Goal: Information Seeking & Learning: Check status

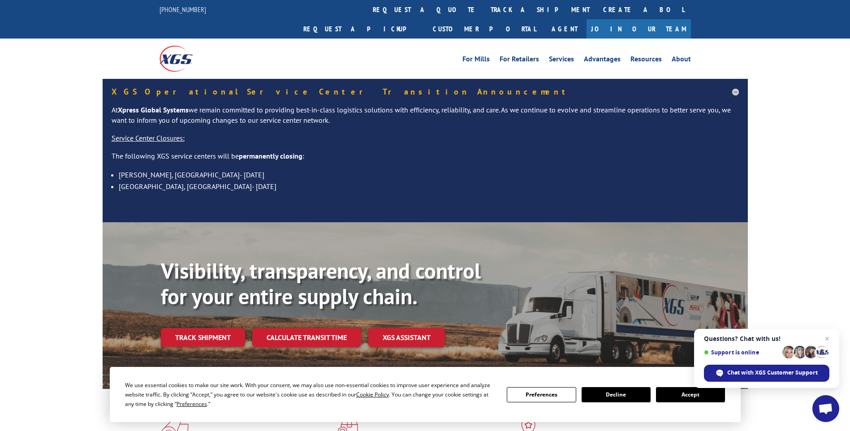
drag, startPoint x: 829, startPoint y: 340, endPoint x: 808, endPoint y: 335, distance: 21.2
click at [829, 340] on span "Open chat" at bounding box center [827, 338] width 11 height 11
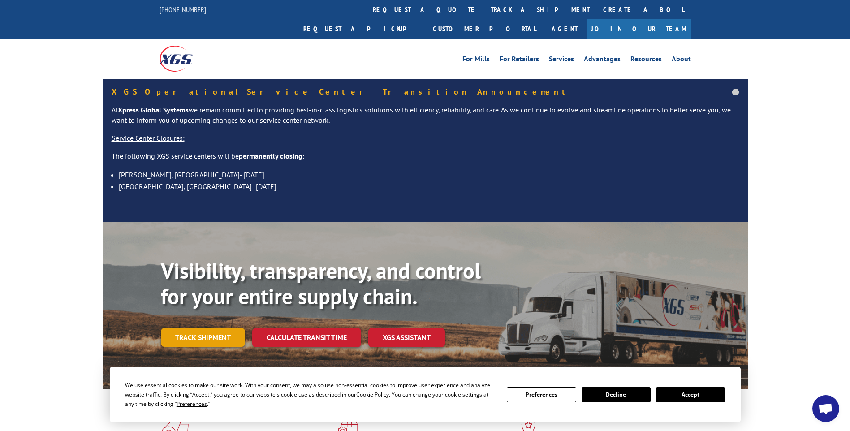
click at [205, 328] on link "Track shipment" at bounding box center [203, 337] width 84 height 19
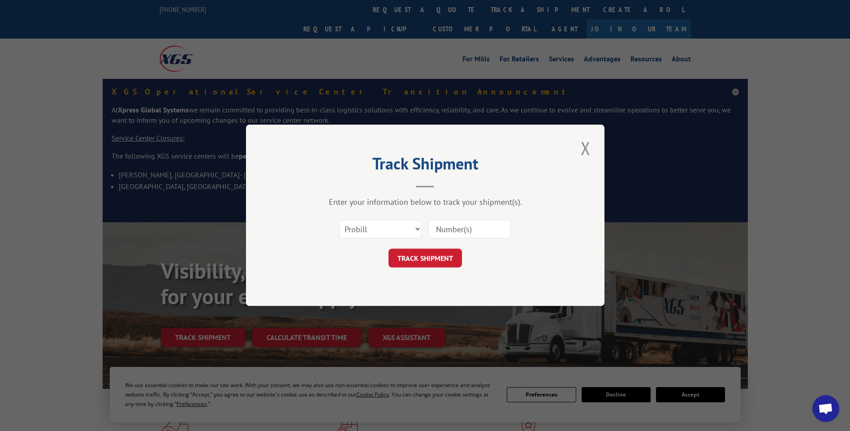
paste input "17508340"
type input "17508340"
click at [445, 260] on button "TRACK SHIPMENT" at bounding box center [426, 258] width 74 height 19
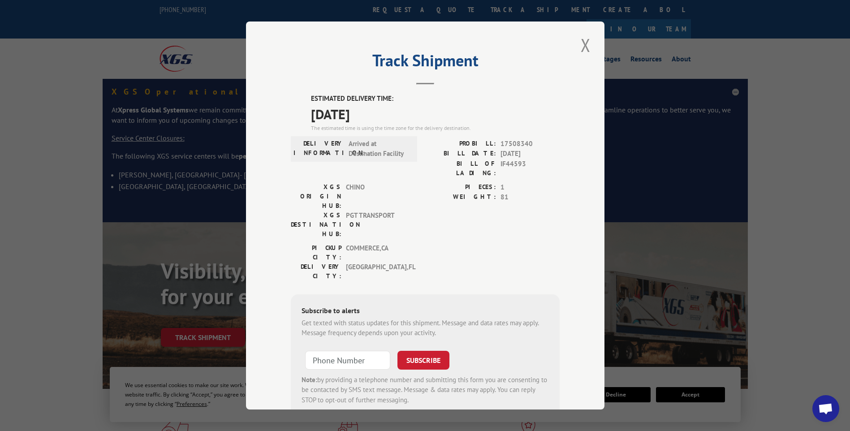
type input "+1 (___) ___-____"
click at [336, 351] on input "+1 (___) ___-____" at bounding box center [347, 360] width 85 height 19
click at [584, 42] on button "Close modal" at bounding box center [585, 45] width 15 height 25
